Goal: Download file/media

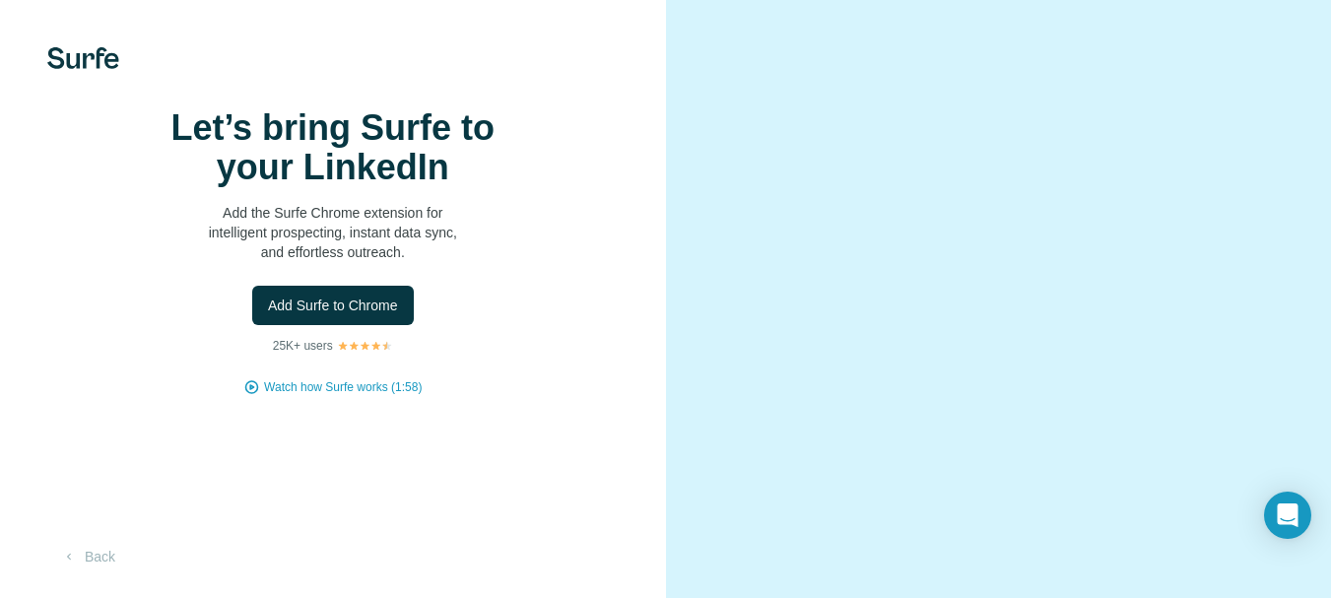
scroll to position [1, 0]
click at [930, 305] on video at bounding box center [999, 300] width 556 height 278
click at [310, 315] on span "Add Surfe to Chrome" at bounding box center [333, 306] width 130 height 20
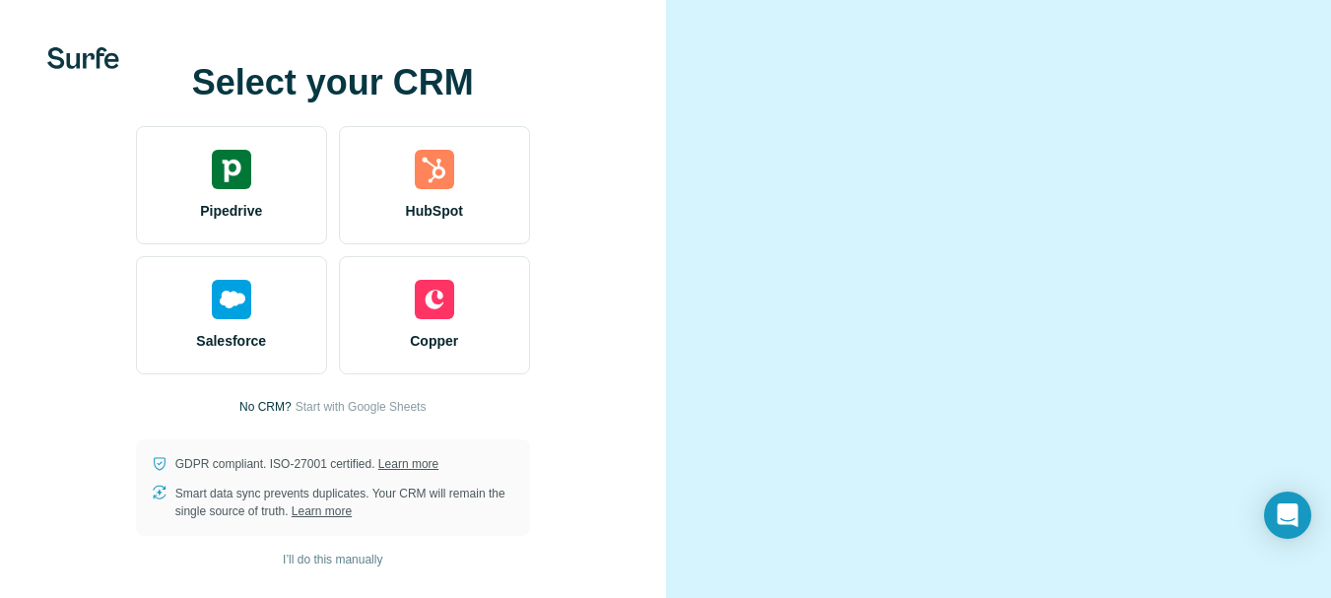
scroll to position [118, 0]
